Goal: Information Seeking & Learning: Check status

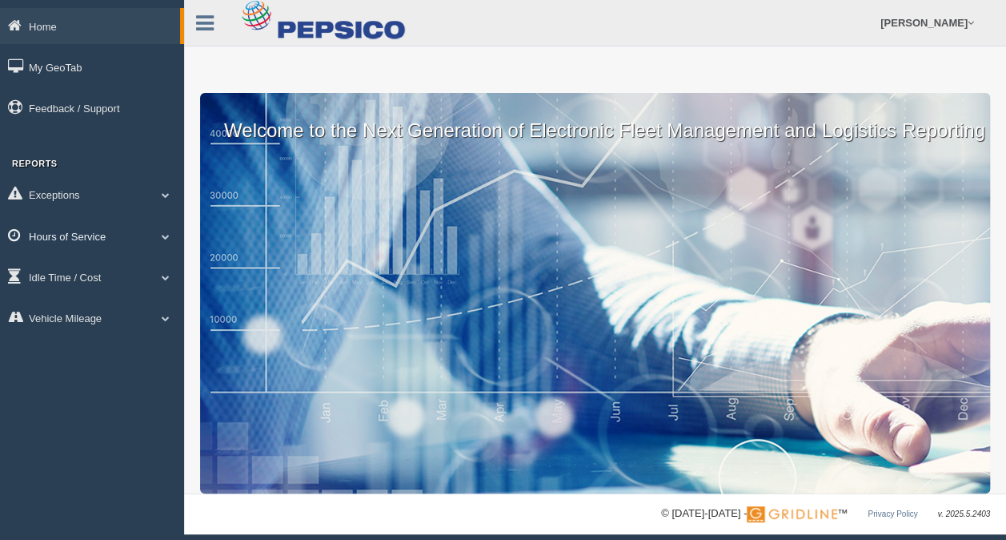
click at [72, 232] on link "Hours of Service" at bounding box center [92, 236] width 184 height 36
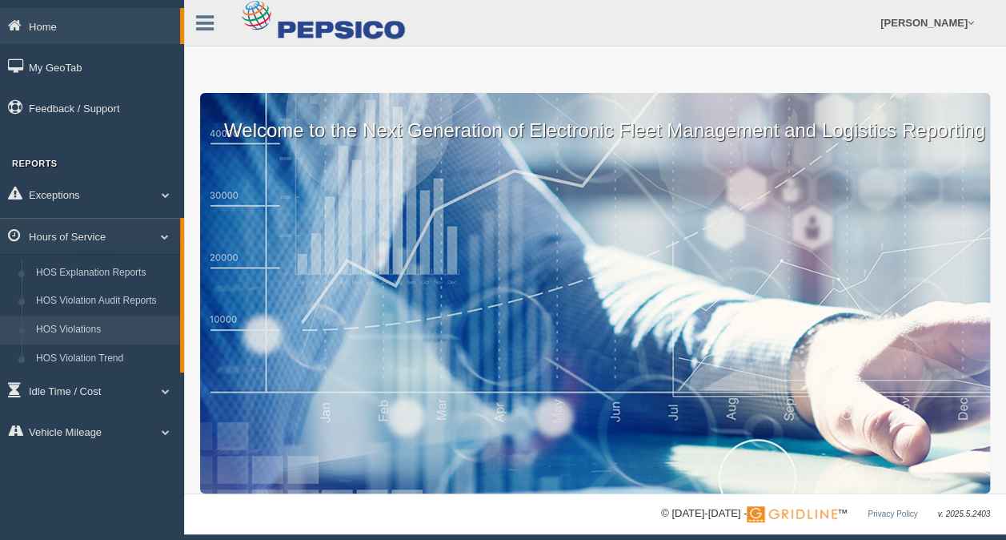
click at [94, 333] on link "HOS Violations" at bounding box center [104, 329] width 151 height 29
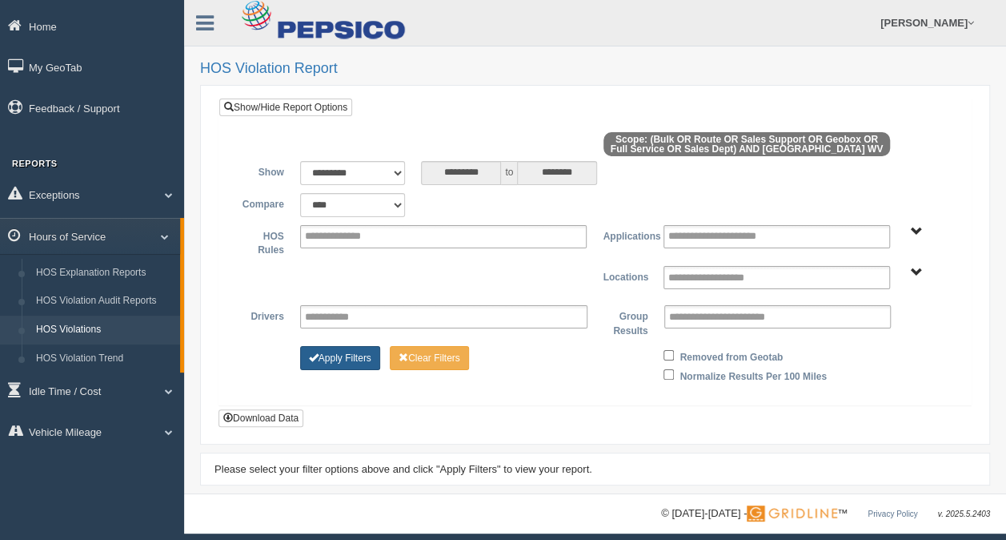
click at [363, 351] on button "Apply Filters" at bounding box center [340, 358] width 80 height 24
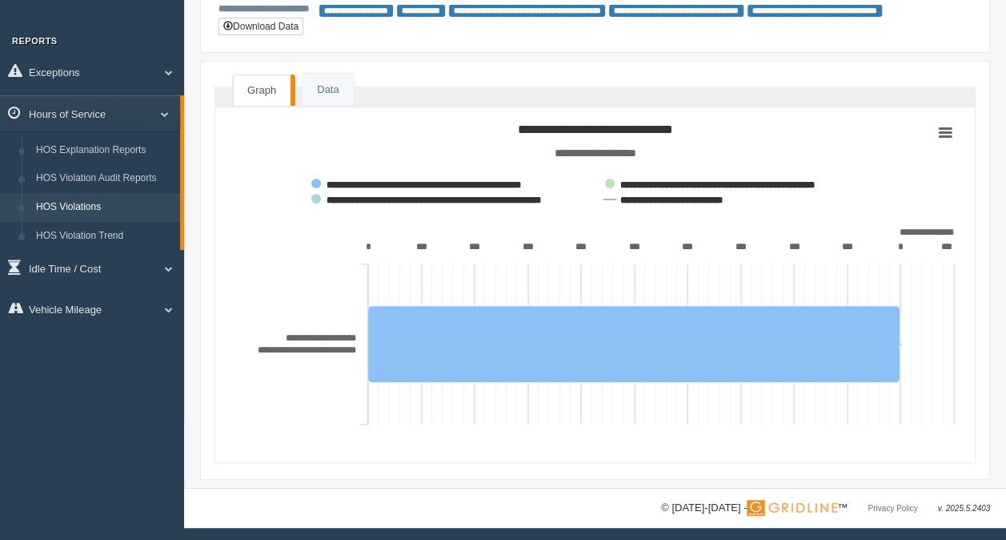
scroll to position [123, 0]
